Goal: Check status: Check status

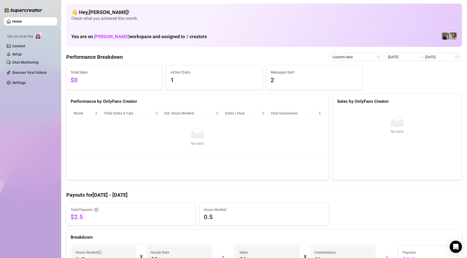
drag, startPoint x: 20, startPoint y: 10, endPoint x: 18, endPoint y: 13, distance: 4.2
click at [20, 10] on img at bounding box center [23, 10] width 38 height 5
click at [16, 20] on link "Home" at bounding box center [17, 21] width 10 height 4
click at [22, 47] on link "Content" at bounding box center [18, 46] width 13 height 4
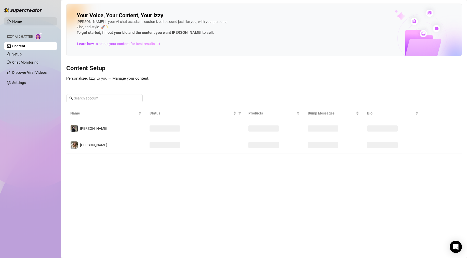
click at [19, 21] on link "Home" at bounding box center [17, 21] width 10 height 4
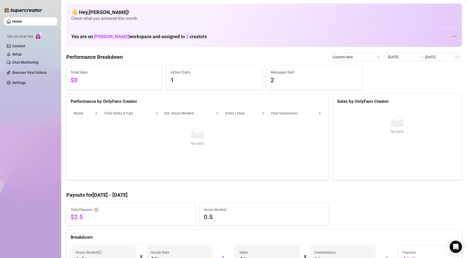
click at [18, 10] on img at bounding box center [23, 10] width 38 height 5
click at [451, 57] on div "[DATE] [DATE]" at bounding box center [423, 57] width 77 height 8
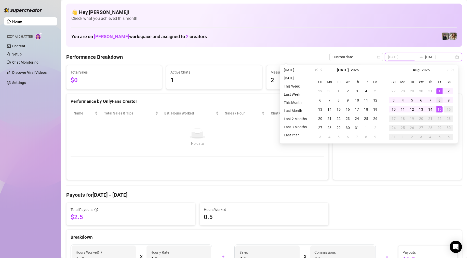
type input "[DATE]"
click at [438, 104] on td "8" at bounding box center [439, 100] width 9 height 9
click at [437, 107] on div "15" at bounding box center [439, 109] width 6 height 6
click at [437, 107] on div "No data No data" at bounding box center [397, 141] width 129 height 75
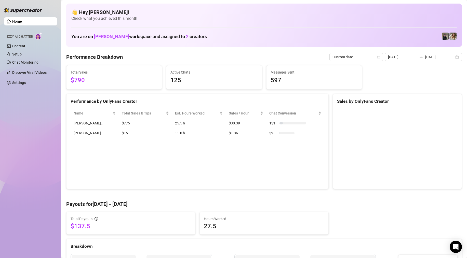
type input "[DATE]"
click at [453, 54] on div "[DATE] [DATE]" at bounding box center [423, 57] width 77 height 8
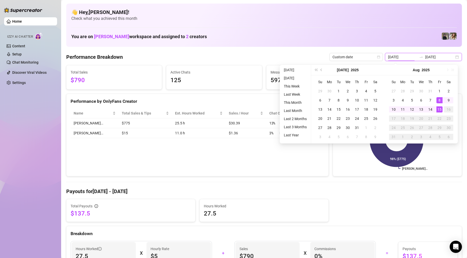
type input "[DATE]"
click at [438, 111] on div "15" at bounding box center [439, 109] width 6 height 6
click at [438, 110] on div "15" at bounding box center [439, 109] width 6 height 6
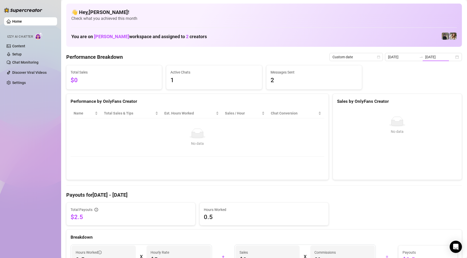
type input "[DATE]"
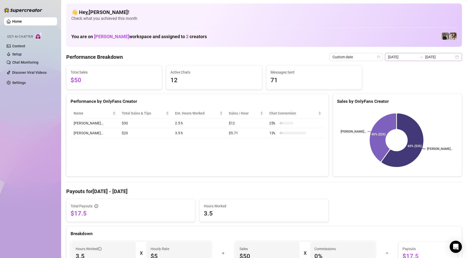
click at [451, 56] on div "[DATE] [DATE]" at bounding box center [423, 57] width 77 height 8
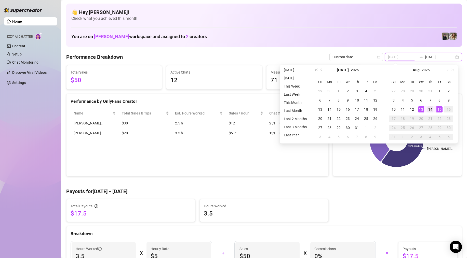
type input "[DATE]"
click at [431, 111] on div "14" at bounding box center [430, 109] width 6 height 6
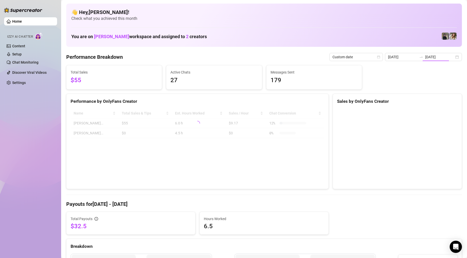
type input "[DATE]"
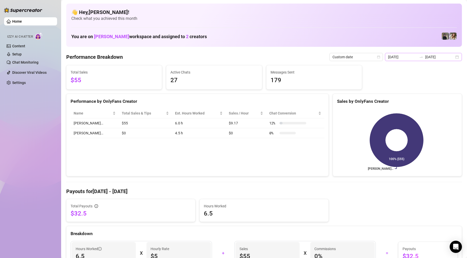
click at [451, 58] on div "[DATE] [DATE]" at bounding box center [423, 57] width 77 height 8
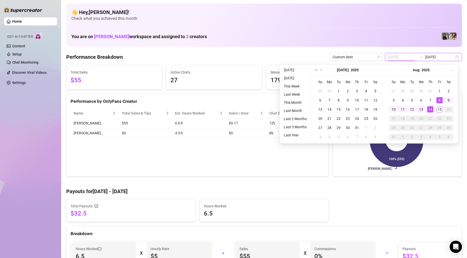
type input "[DATE]"
click at [429, 109] on div "14" at bounding box center [430, 109] width 6 height 6
type input "[DATE]"
click at [439, 110] on div "15" at bounding box center [439, 109] width 6 height 6
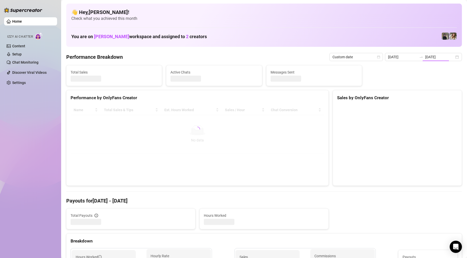
type input "[DATE]"
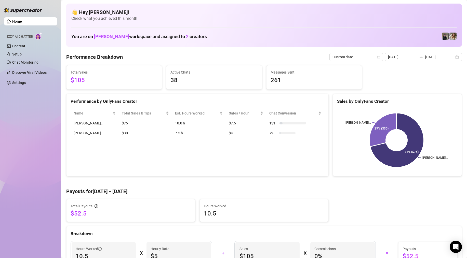
drag, startPoint x: 3, startPoint y: 37, endPoint x: 0, endPoint y: 37, distance: 3.3
click at [3, 37] on aside "Home Izzy AI Chatter Content Setup Chat Monitoring Discover Viral Videos Settin…" at bounding box center [30, 129] width 61 height 258
